Goal: Task Accomplishment & Management: Complete application form

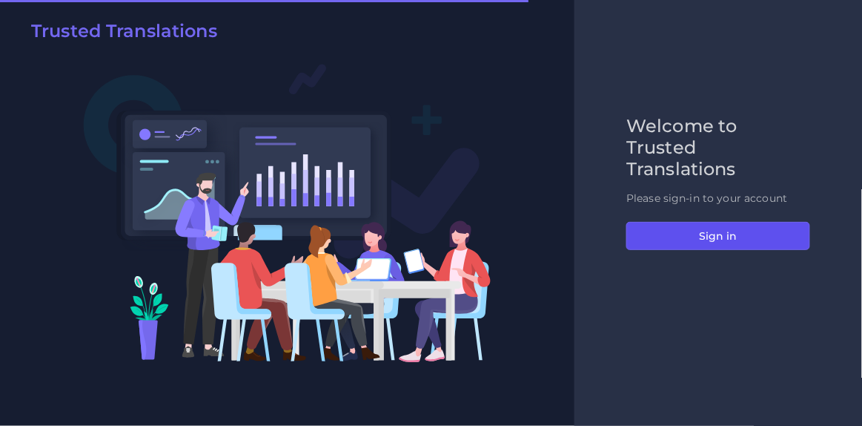
click at [716, 228] on button "Sign in" at bounding box center [719, 236] width 184 height 28
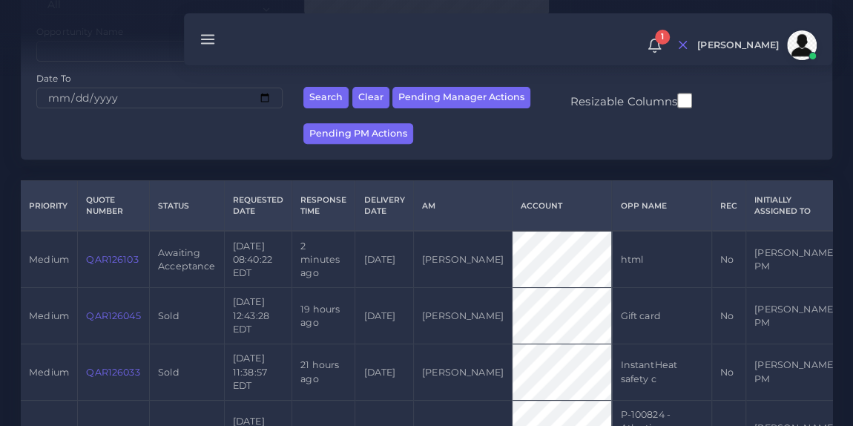
scroll to position [245, 0]
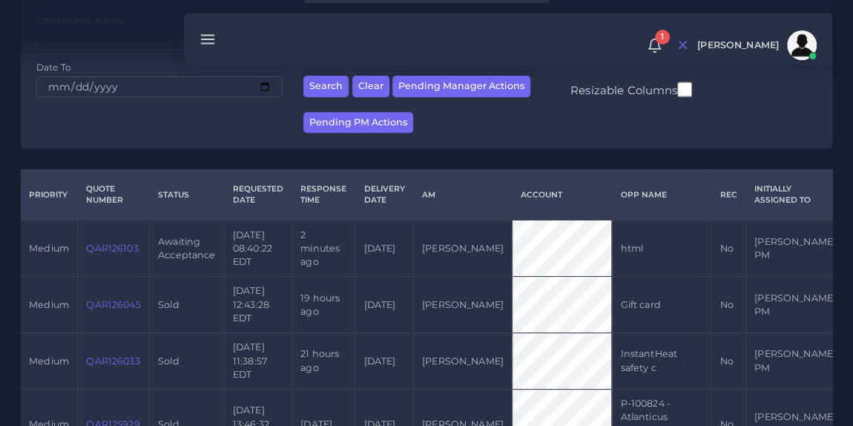
click at [116, 254] on link "QAR126103" at bounding box center [112, 247] width 52 height 11
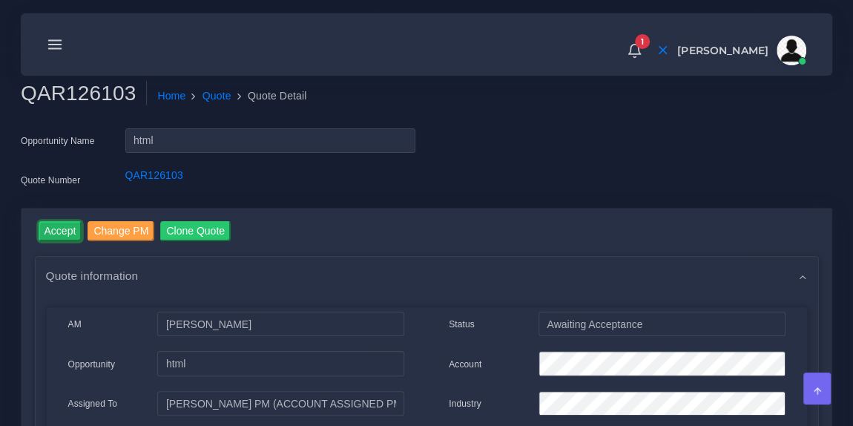
click at [62, 231] on input "Accept" at bounding box center [61, 231] width 44 height 20
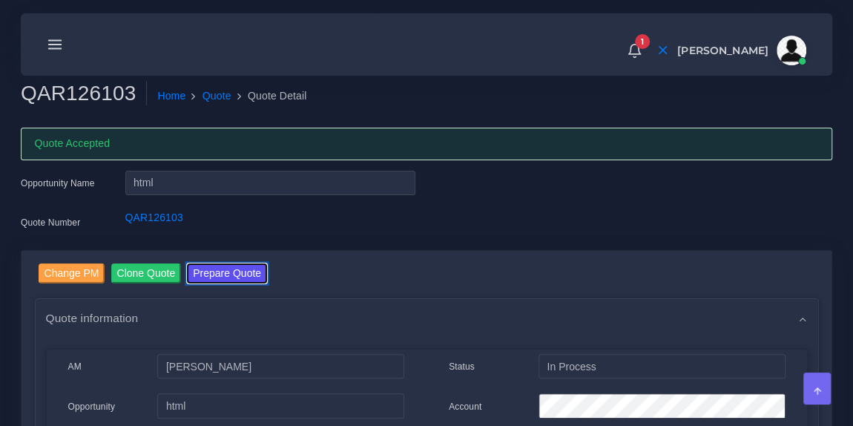
click at [208, 268] on button "Prepare Quote" at bounding box center [227, 273] width 80 height 20
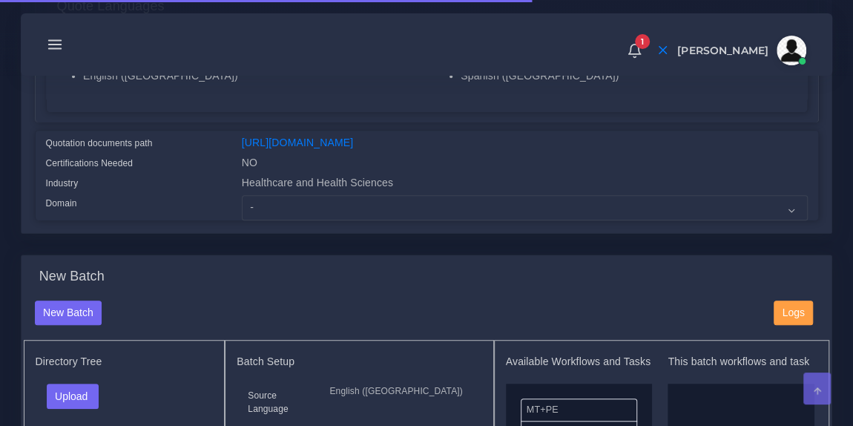
scroll to position [391, 0]
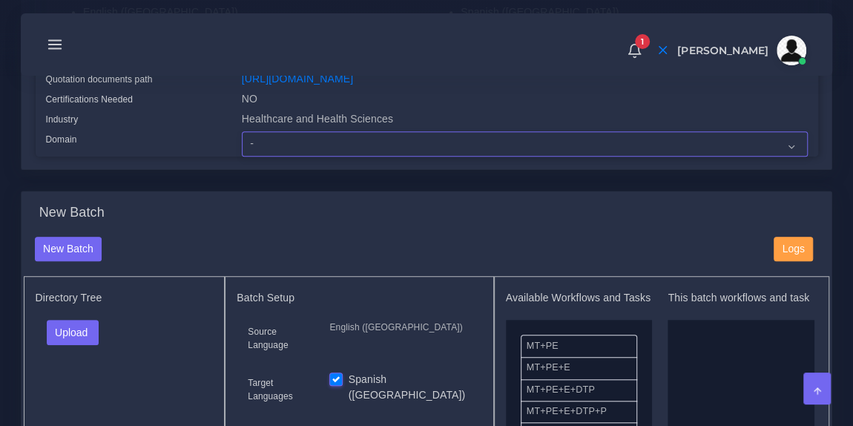
click at [299, 148] on select "- Advertising and Media Agriculture, Forestry and Fishing Architecture, Buildin…" at bounding box center [525, 143] width 566 height 25
select select "Healthcare and Health Sciences"
click at [242, 141] on select "- Advertising and Media Agriculture, Forestry and Fishing Architecture, Buildin…" at bounding box center [525, 143] width 566 height 25
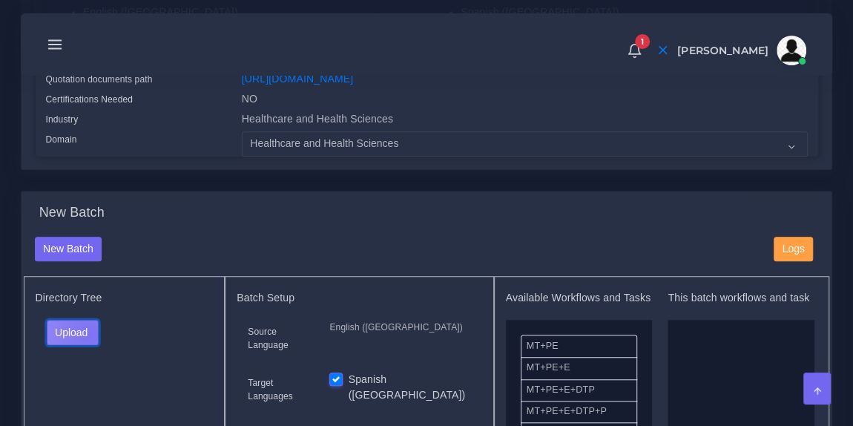
click at [88, 343] on button "Upload" at bounding box center [73, 332] width 53 height 25
click at [79, 397] on label "Files" at bounding box center [98, 387] width 102 height 19
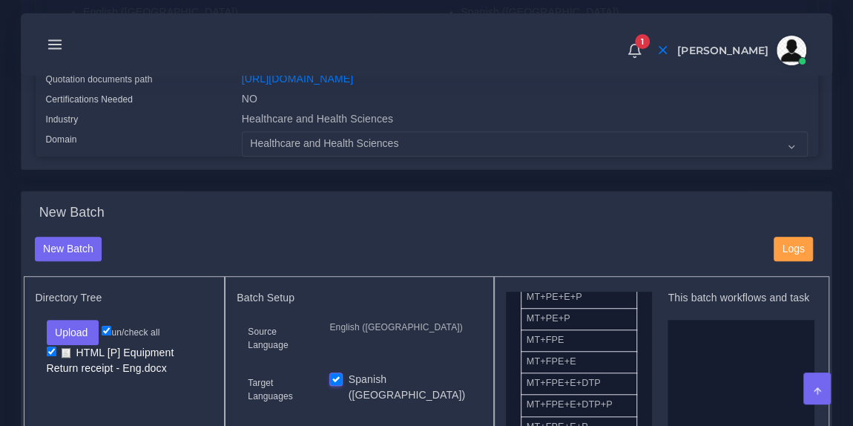
scroll to position [136, 0]
drag, startPoint x: 586, startPoint y: 355, endPoint x: 716, endPoint y: 366, distance: 131.0
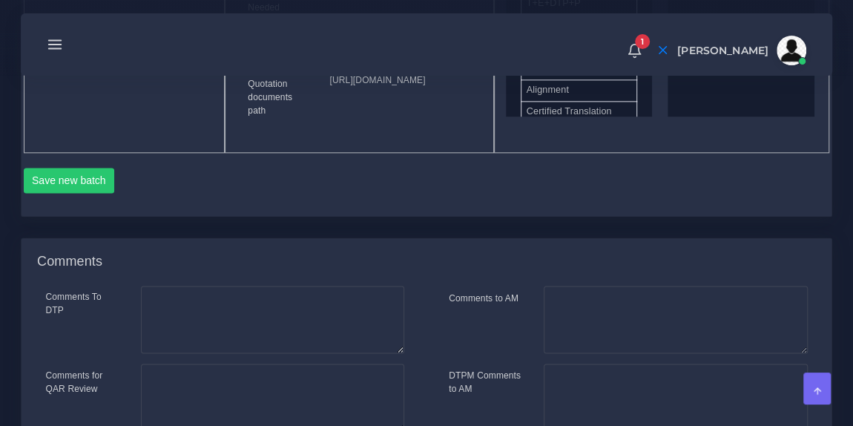
scroll to position [907, 0]
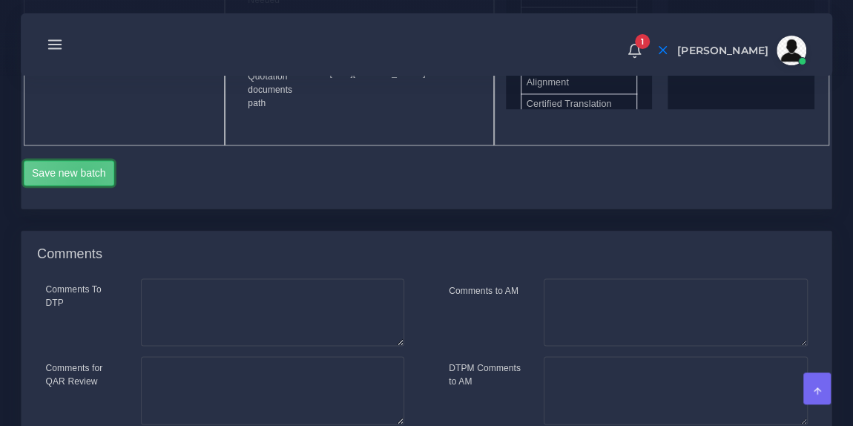
click at [84, 185] on button "Save new batch" at bounding box center [69, 172] width 91 height 25
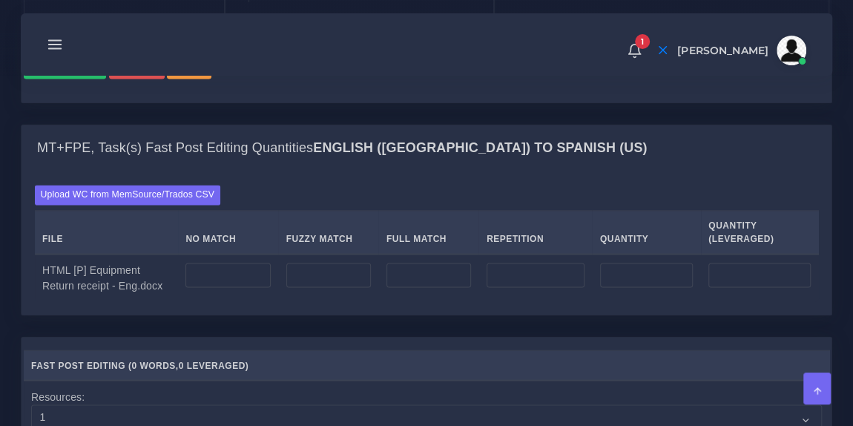
scroll to position [1058, 0]
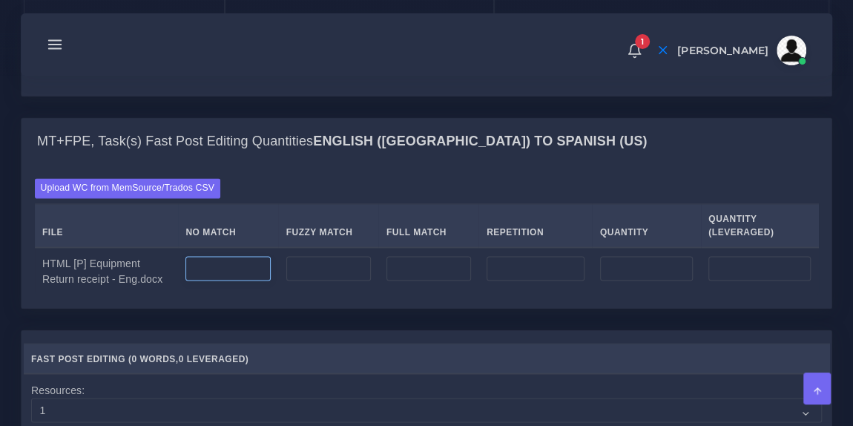
click at [234, 281] on input "number" at bounding box center [227, 268] width 85 height 25
type input "50"
click at [312, 253] on div "Upload WC from MemSource/Trados CSV File No Match Fuzzy Match Full Match Repeti…" at bounding box center [427, 236] width 784 height 116
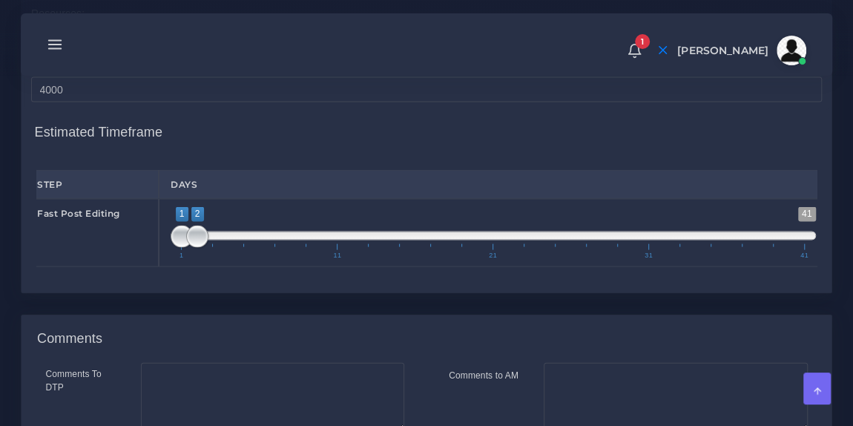
scroll to position [1436, 0]
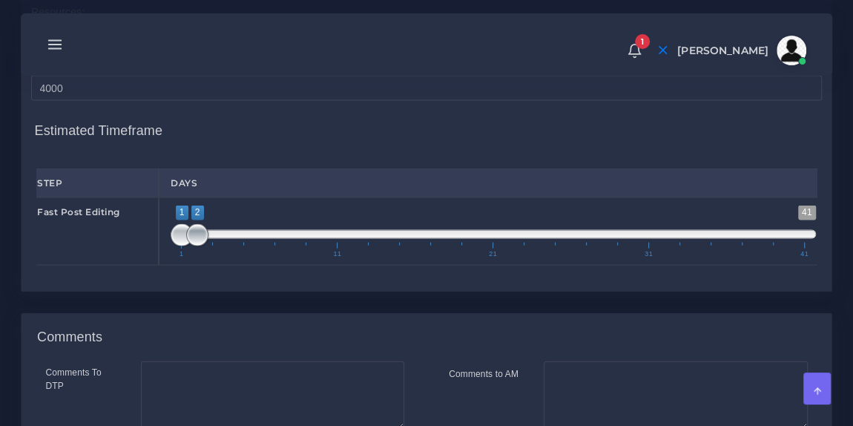
type input "1;1"
drag, startPoint x: 196, startPoint y: 300, endPoint x: 168, endPoint y: 304, distance: 28.4
click at [168, 265] on div "1 41 1 1 1 — 1 1 11 21 31 41 1;1" at bounding box center [493, 231] width 669 height 68
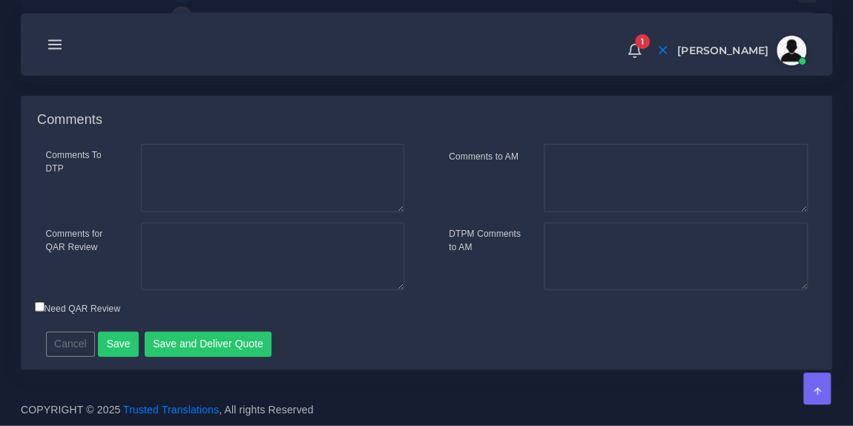
scroll to position [1719, 0]
click at [198, 347] on button "Save and Deliver Quote" at bounding box center [209, 343] width 128 height 25
